Goal: Task Accomplishment & Management: Use online tool/utility

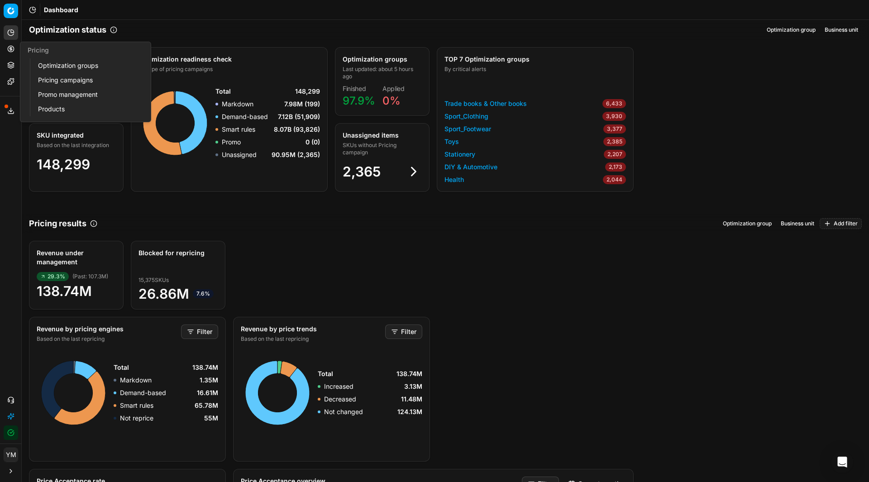
click at [55, 67] on link "Optimization groups" at bounding box center [86, 65] width 105 height 13
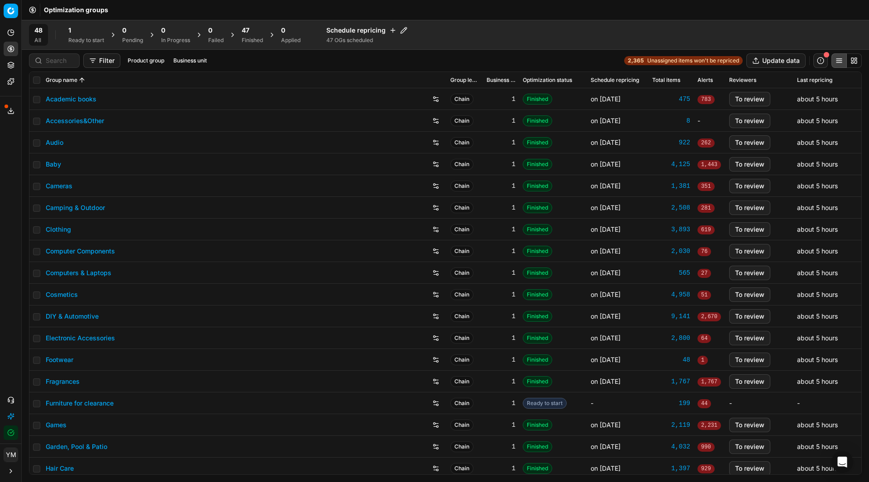
click at [76, 35] on div "1 Ready to start" at bounding box center [86, 35] width 36 height 18
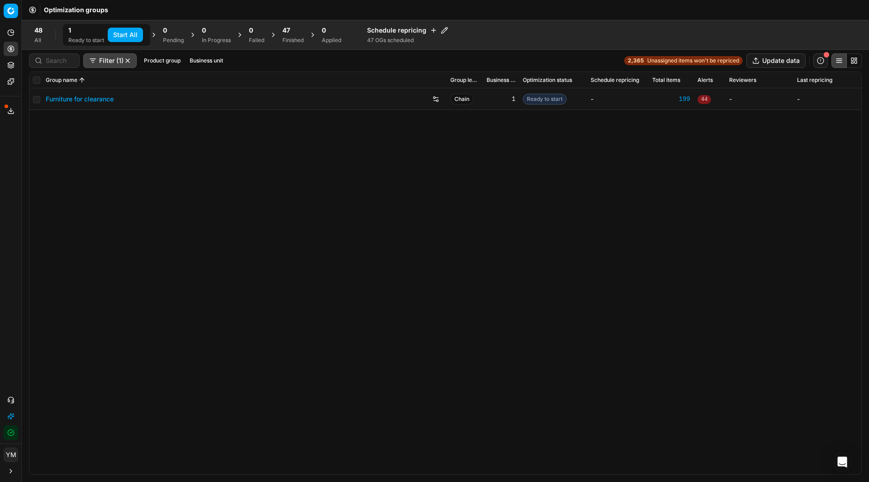
click at [124, 36] on button "Start All" at bounding box center [125, 35] width 35 height 14
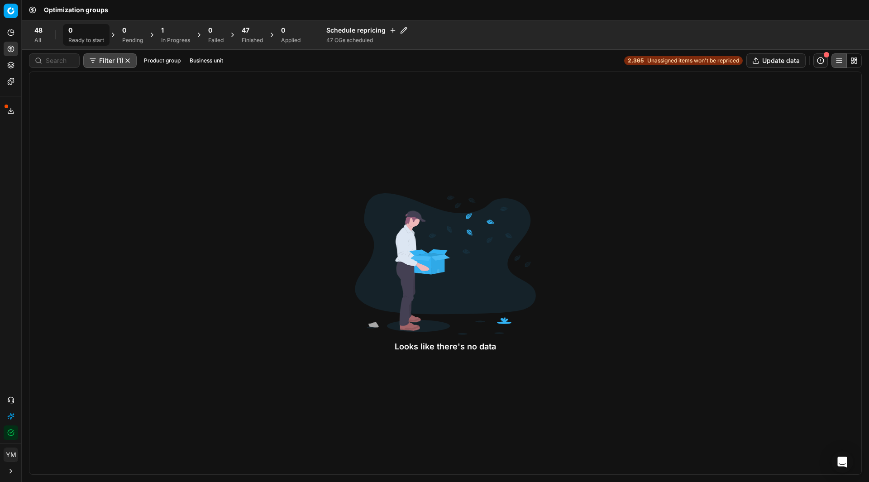
click at [181, 23] on div "48 All 0 Ready to start 0 Pending 1 In Progress 0 Failed 47 Finished 0 Applied …" at bounding box center [445, 35] width 847 height 30
click at [181, 34] on div "1" at bounding box center [175, 30] width 29 height 9
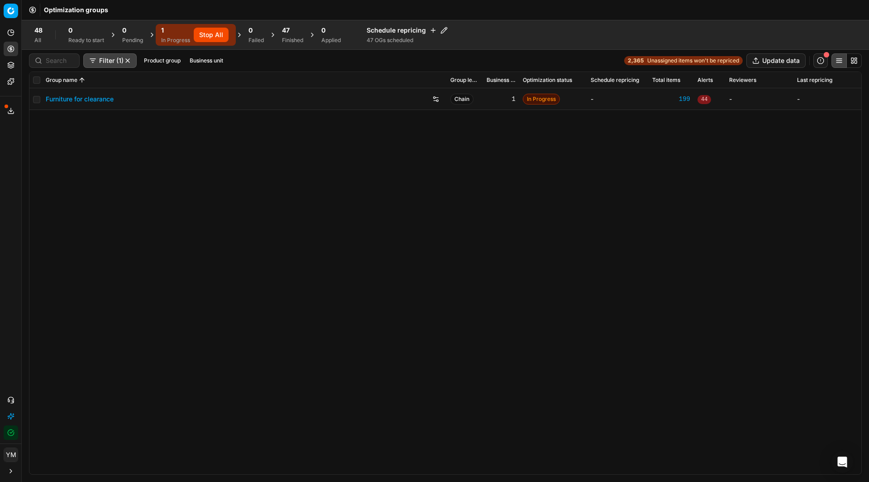
click at [285, 35] on div "47 Finished" at bounding box center [292, 35] width 21 height 18
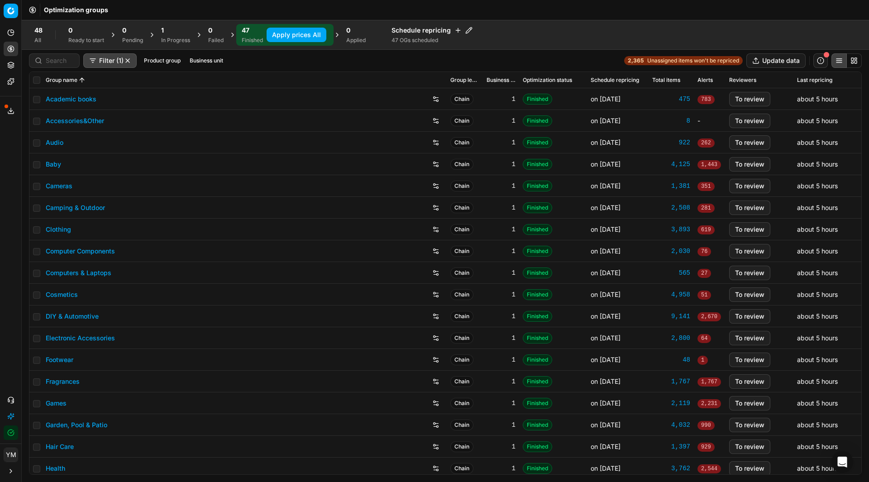
click at [167, 43] on div "In Progress" at bounding box center [175, 40] width 29 height 7
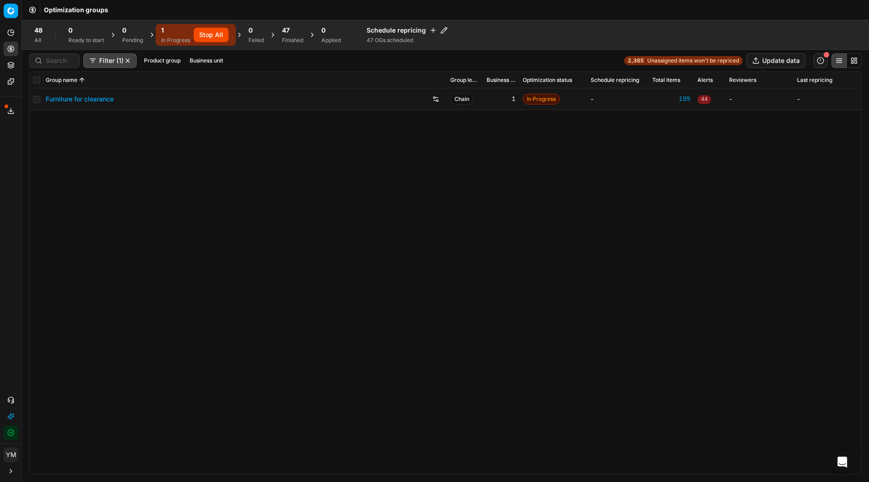
click at [291, 38] on div "Finished" at bounding box center [292, 40] width 21 height 7
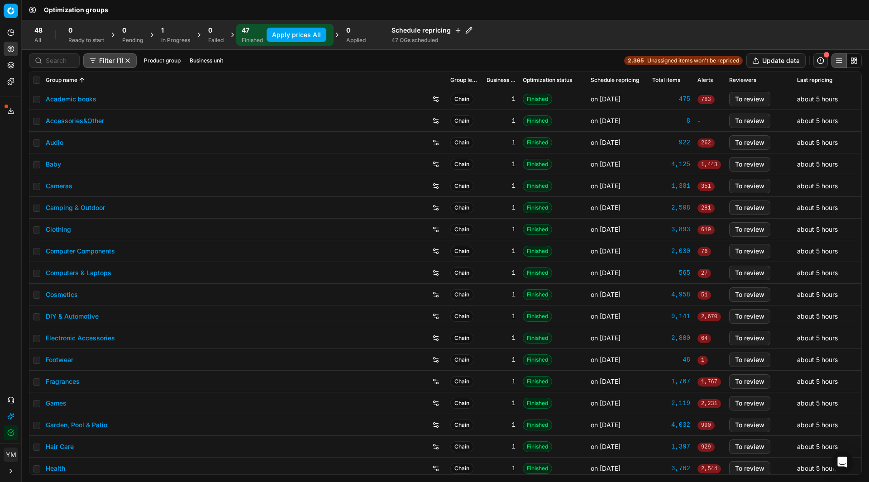
click at [178, 39] on div "In Progress" at bounding box center [175, 40] width 29 height 7
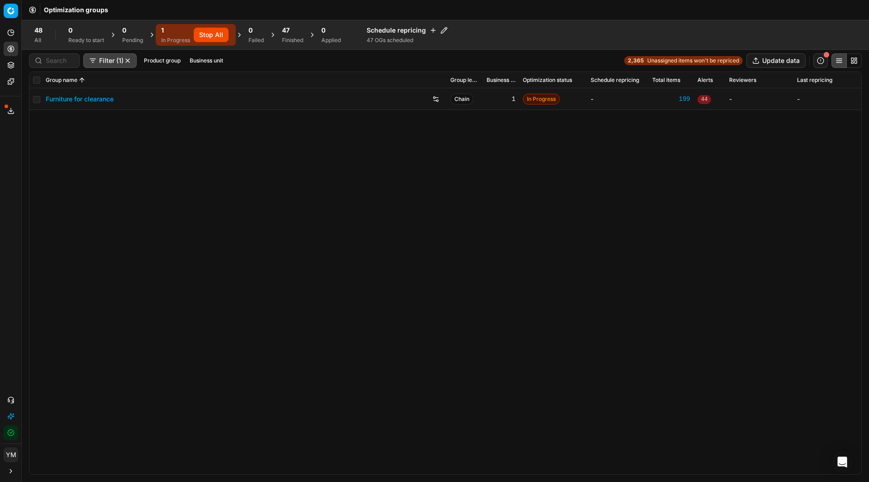
click at [290, 33] on span "47" at bounding box center [286, 30] width 8 height 9
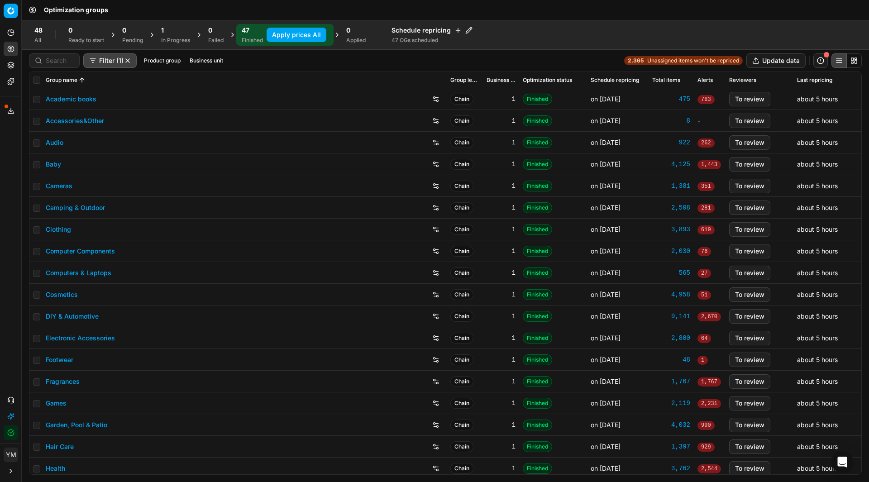
click at [170, 43] on div "In Progress" at bounding box center [175, 40] width 29 height 7
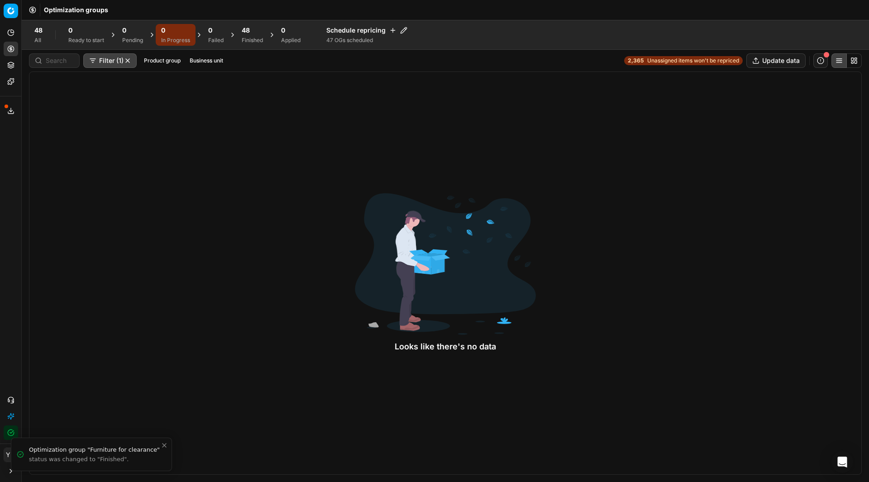
click at [243, 31] on span "48" at bounding box center [246, 30] width 8 height 9
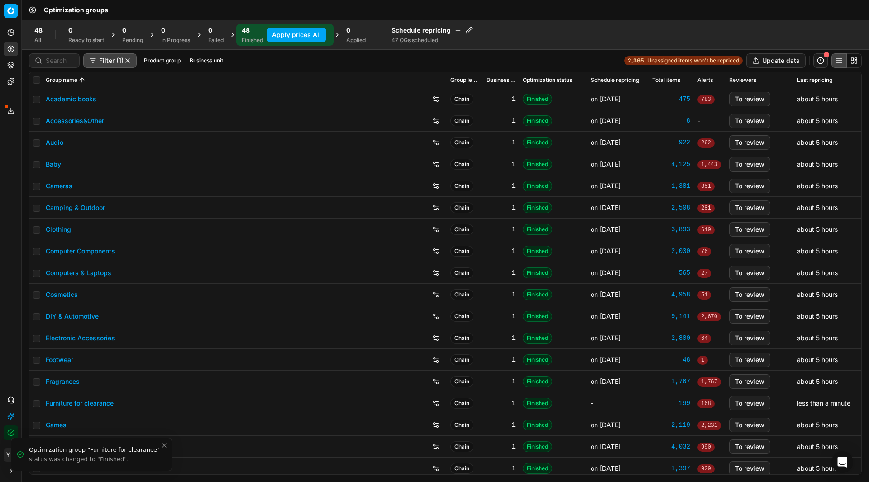
click at [291, 35] on button "Apply prices All" at bounding box center [297, 35] width 60 height 14
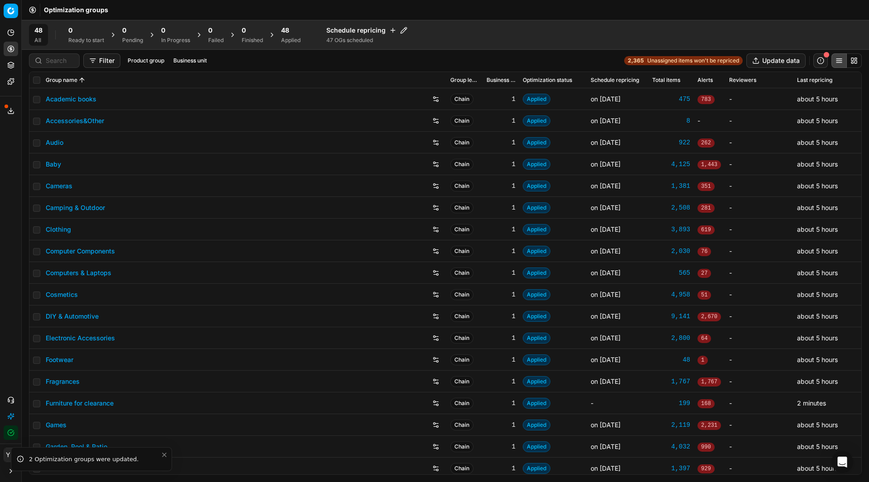
click at [304, 36] on div "48 Applied" at bounding box center [291, 35] width 30 height 22
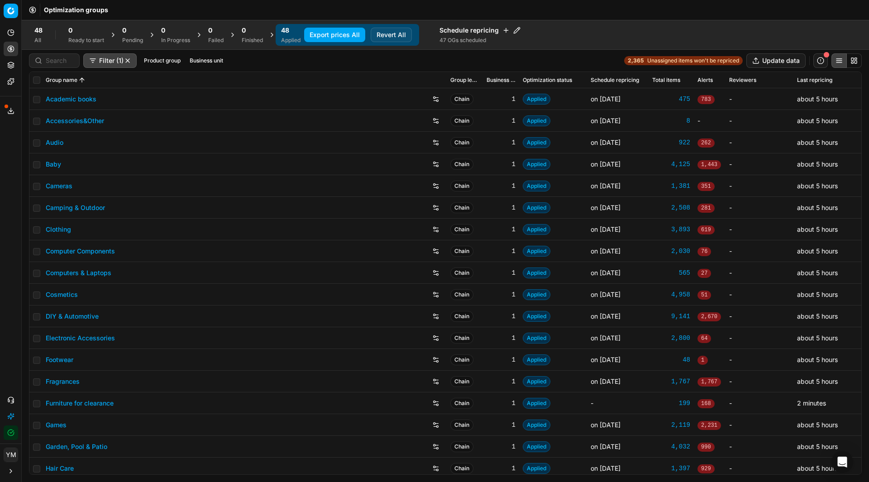
click at [341, 33] on button "Export prices All" at bounding box center [334, 35] width 61 height 14
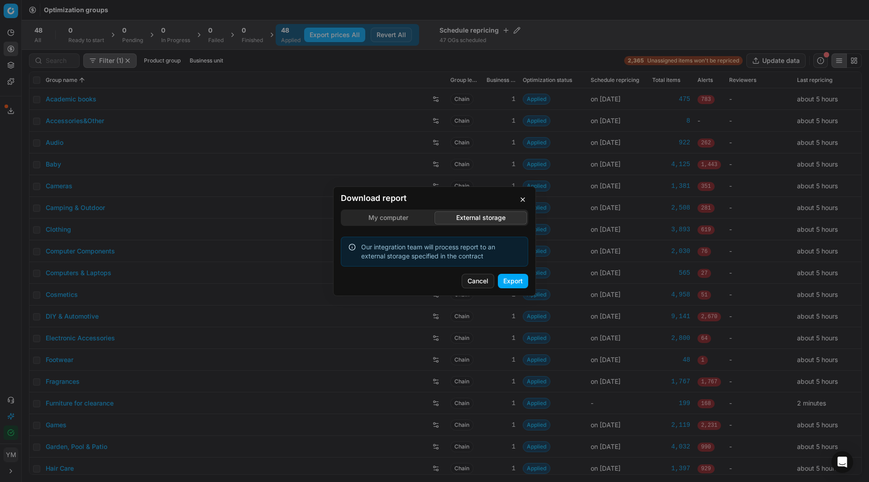
click at [473, 169] on div "Download report My computer External storage Our integration team will process …" at bounding box center [434, 241] width 869 height 482
click at [515, 284] on button "Export" at bounding box center [513, 281] width 30 height 14
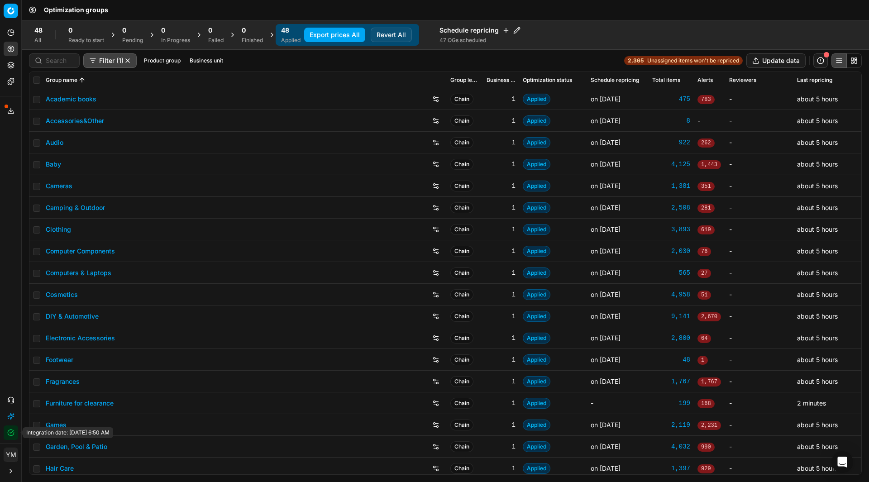
click at [10, 434] on icon "button" at bounding box center [10, 432] width 7 height 7
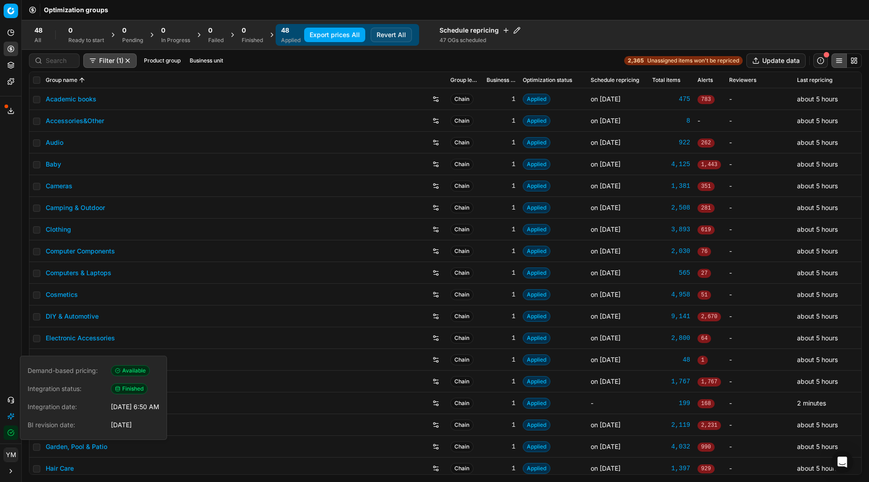
click at [5, 179] on div "Analytics Pricing Product portfolio Templates Export service 5 Contact support …" at bounding box center [10, 233] width 21 height 422
